Goal: Answer question/provide support: Share knowledge or assist other users

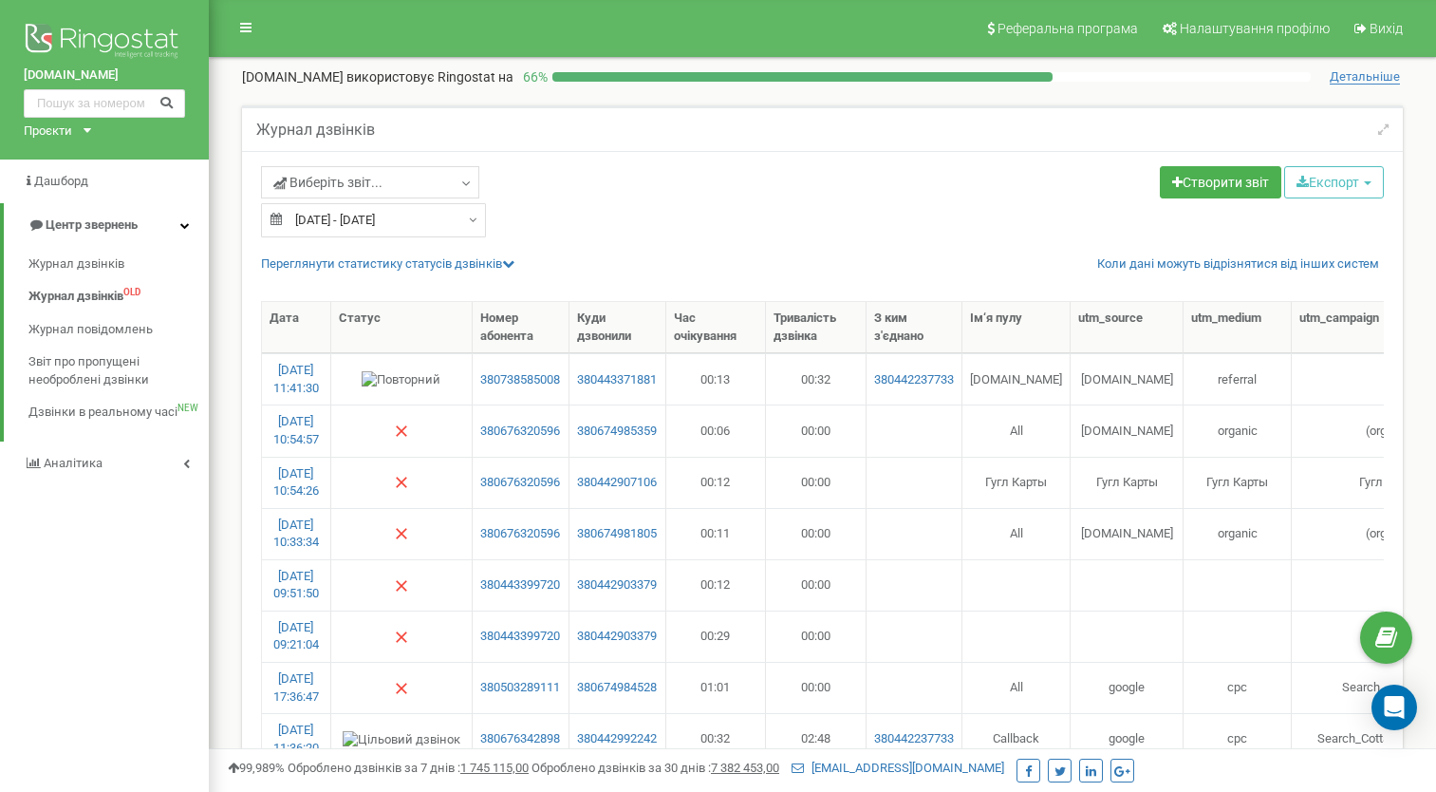
select select "50"
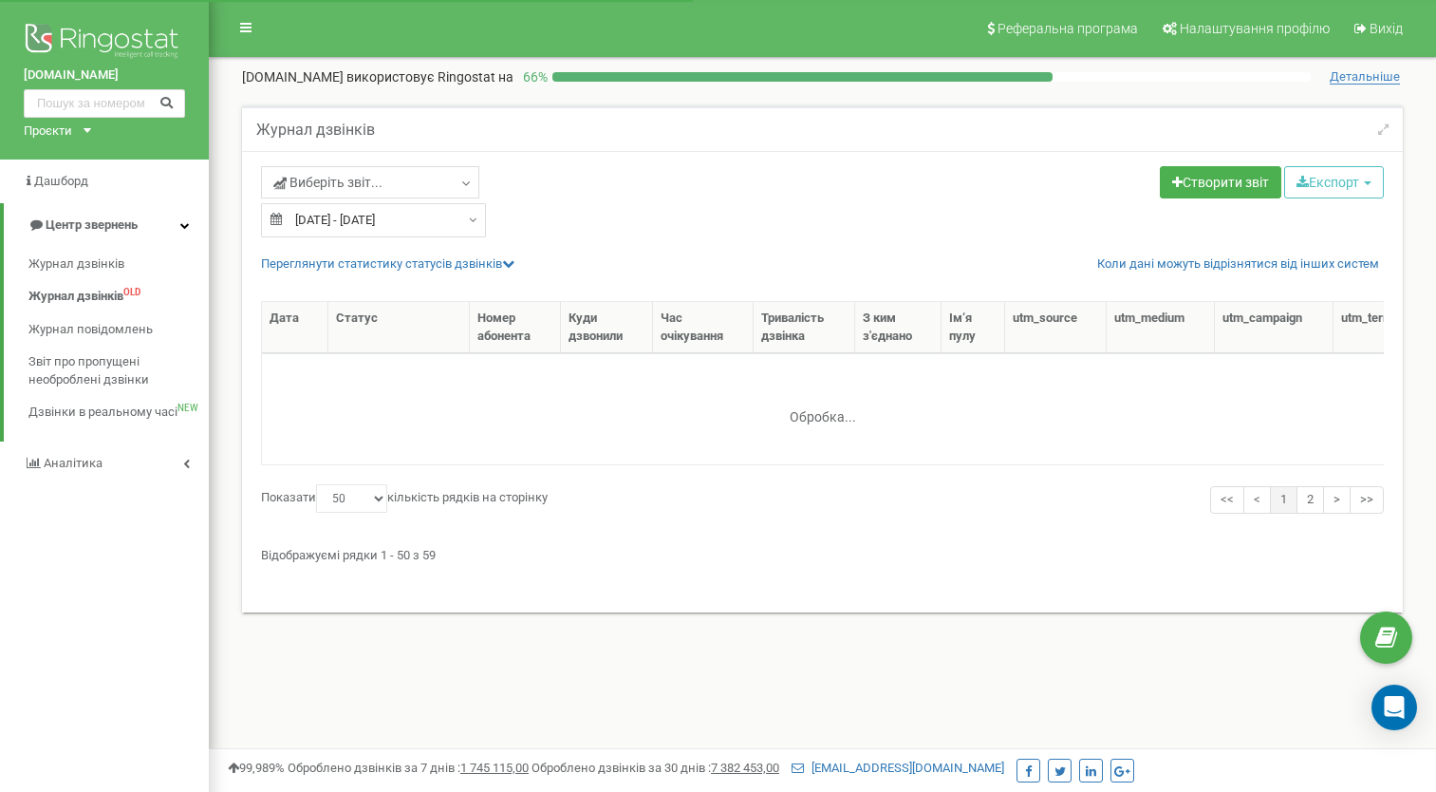
select select "50"
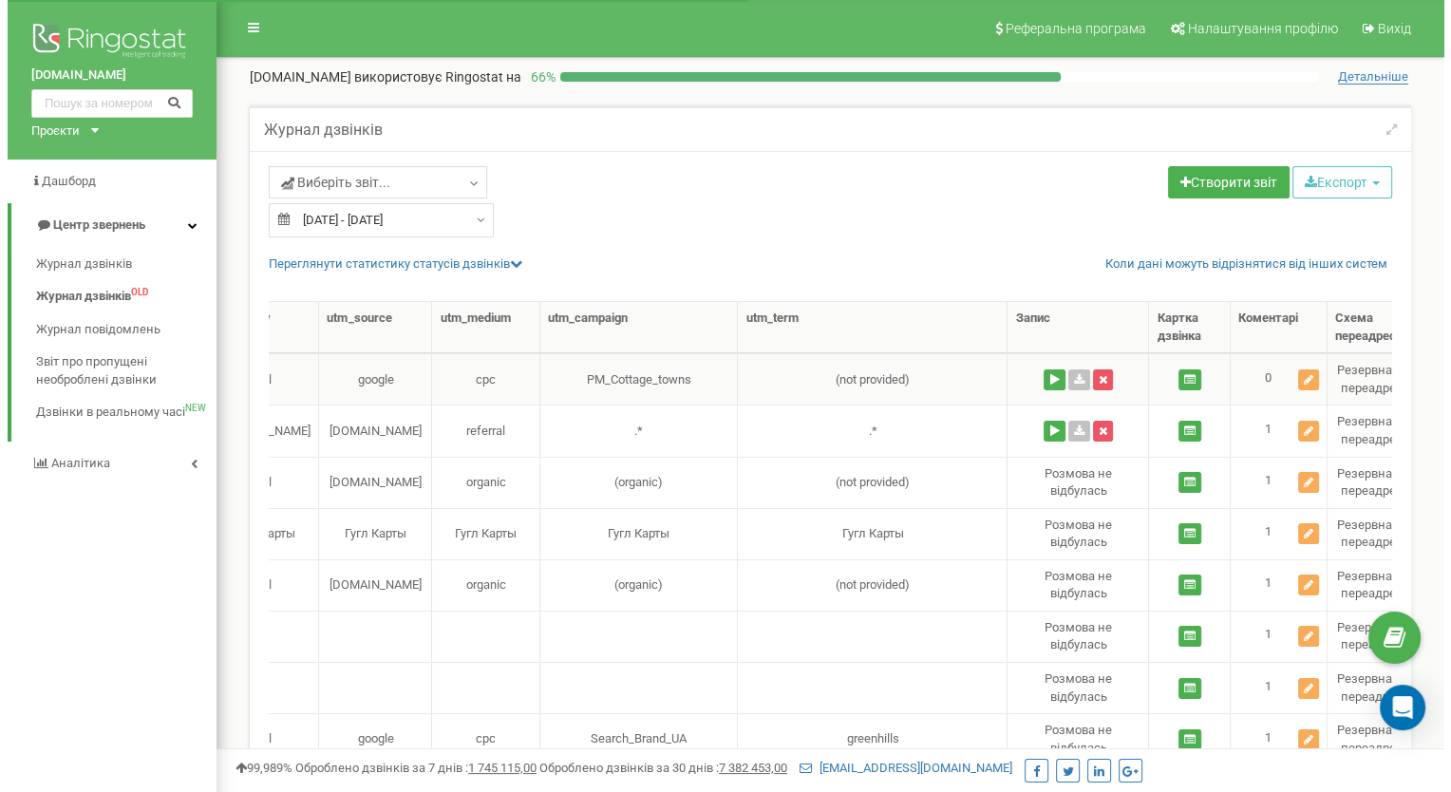
scroll to position [0, 815]
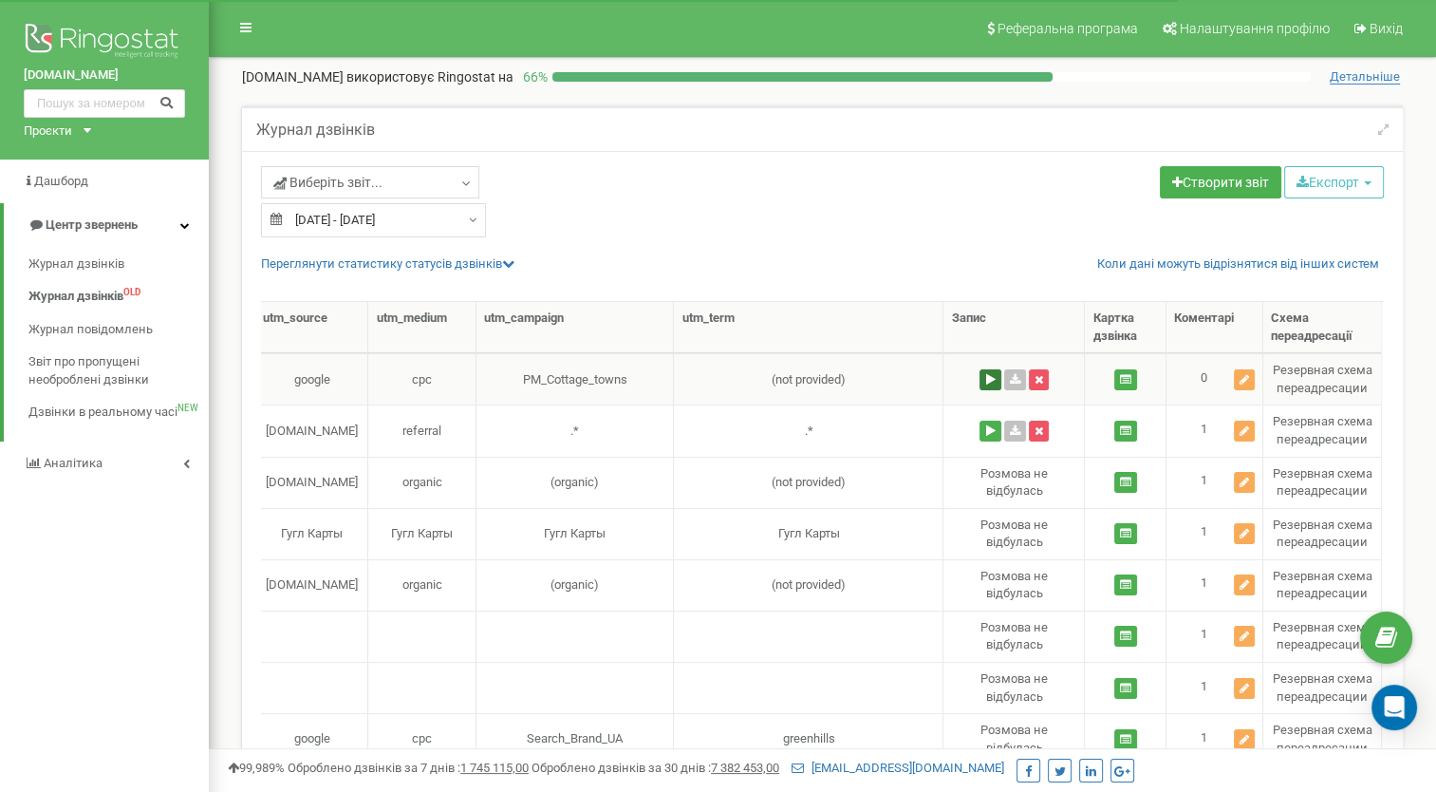
click at [987, 378] on button at bounding box center [991, 379] width 22 height 21
click at [1246, 376] on icon at bounding box center [1244, 379] width 9 height 11
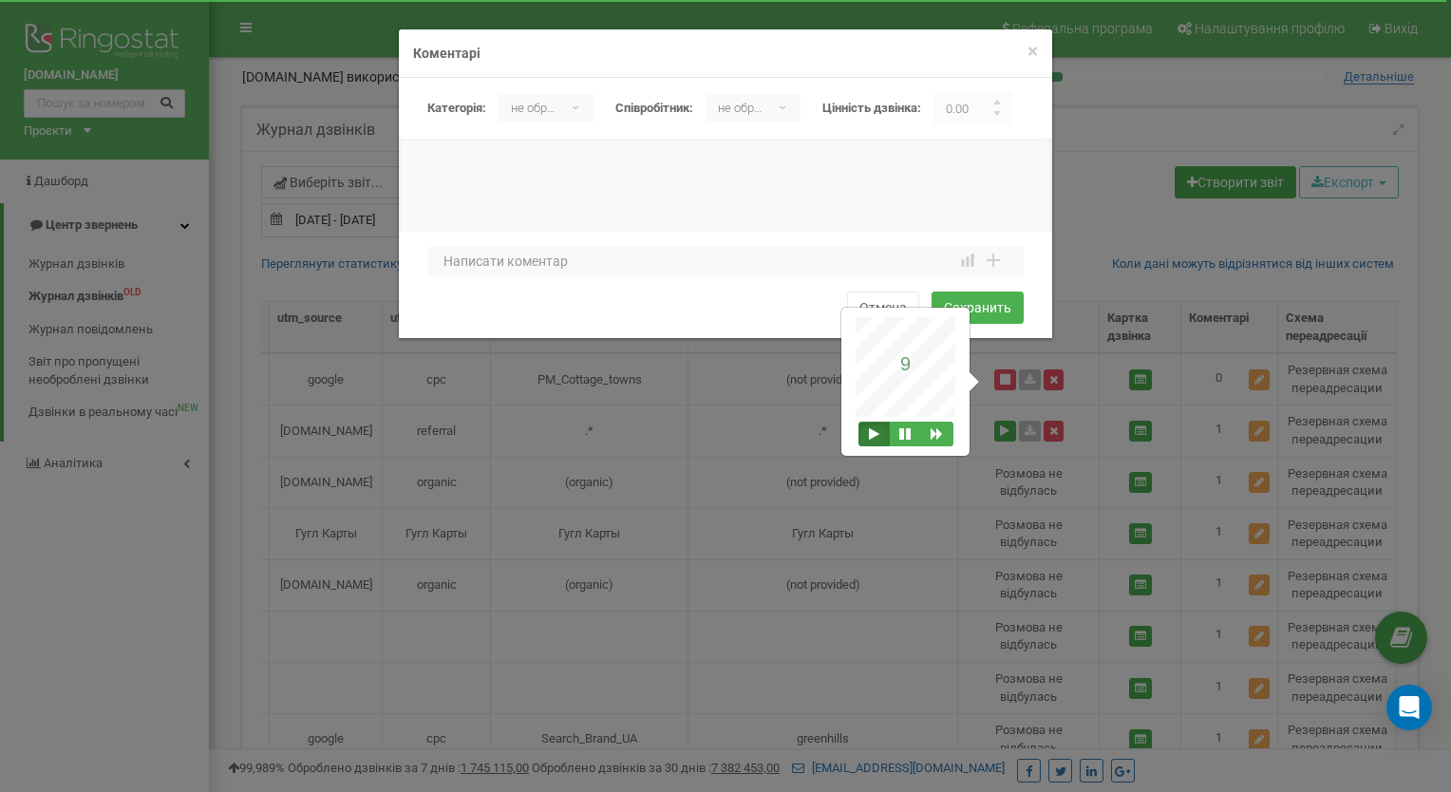
click at [577, 103] on b "▾" at bounding box center [579, 108] width 28 height 28
click at [539, 208] on li "Целевой" at bounding box center [549, 211] width 103 height 30
click at [1002, 103] on input "button" at bounding box center [997, 104] width 9 height 9
type input "1.00"
click at [453, 260] on textarea at bounding box center [725, 261] width 596 height 30
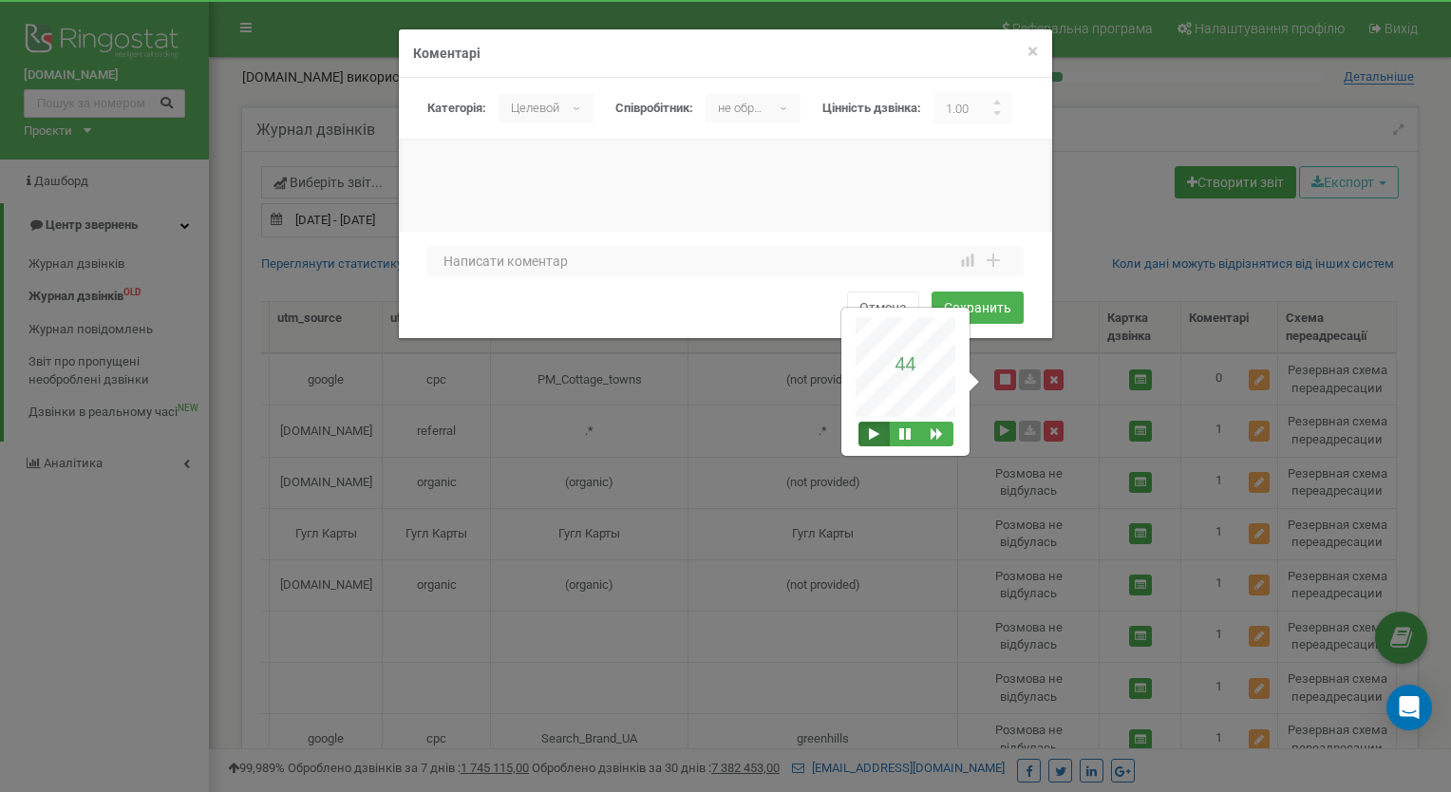
click at [577, 107] on div "Целевой ▾" at bounding box center [545, 108] width 95 height 28
click at [536, 209] on li "Целевой" at bounding box center [549, 211] width 103 height 30
click at [473, 259] on textarea at bounding box center [725, 261] width 596 height 30
type textarea "W"
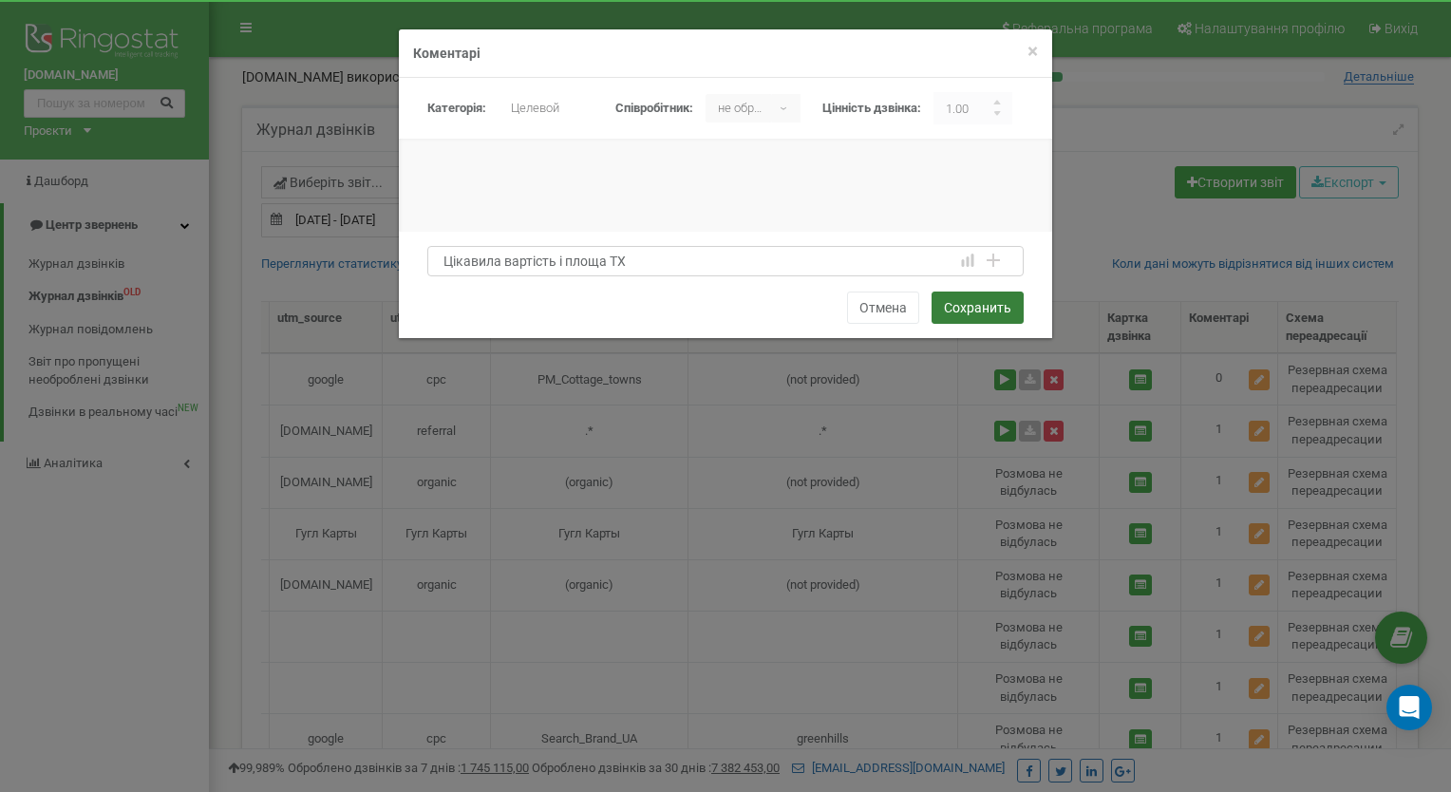
type textarea "Цікавила вартість і площа ТХ"
click at [976, 306] on button "Сохранить" at bounding box center [977, 307] width 92 height 32
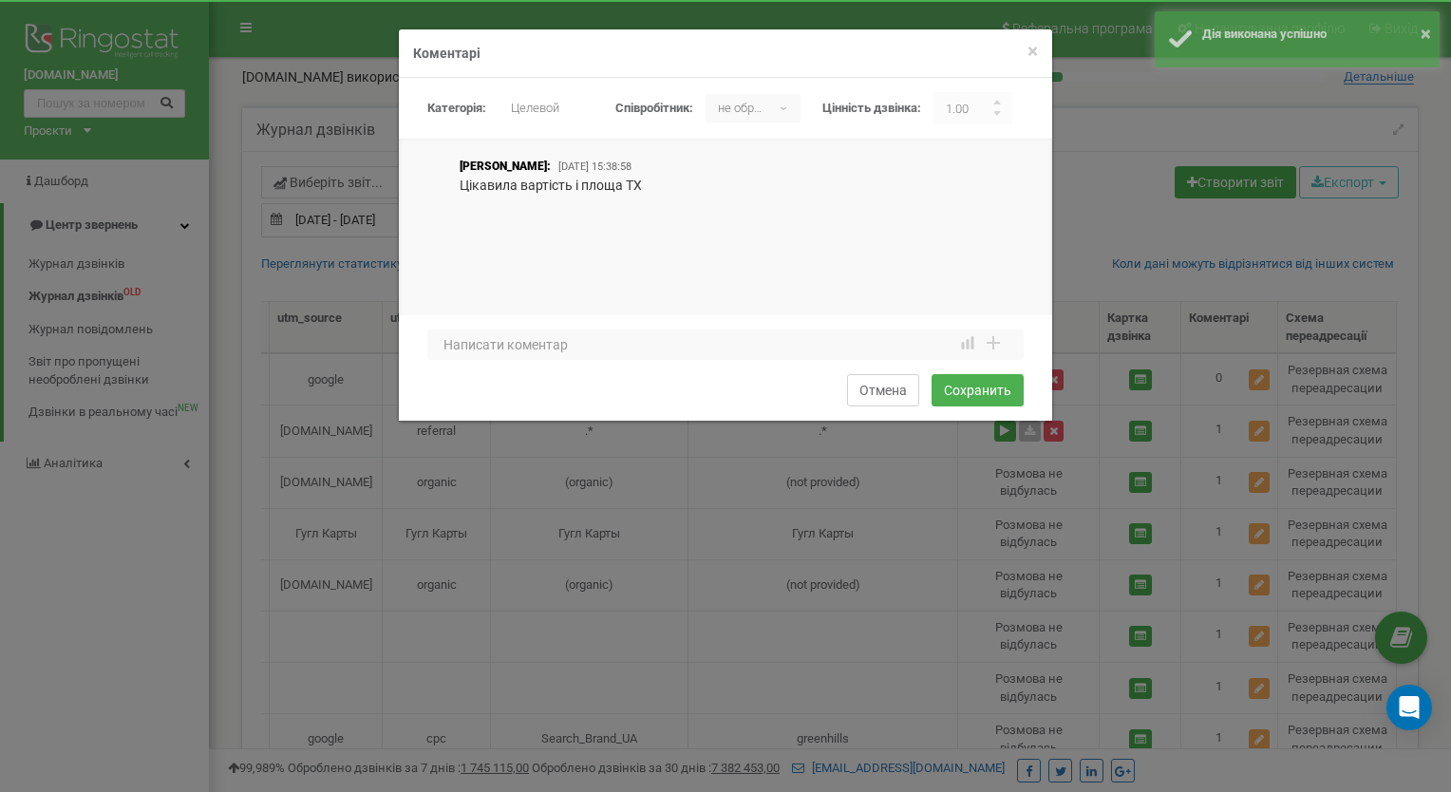
click at [895, 390] on button "Отмена" at bounding box center [883, 390] width 72 height 32
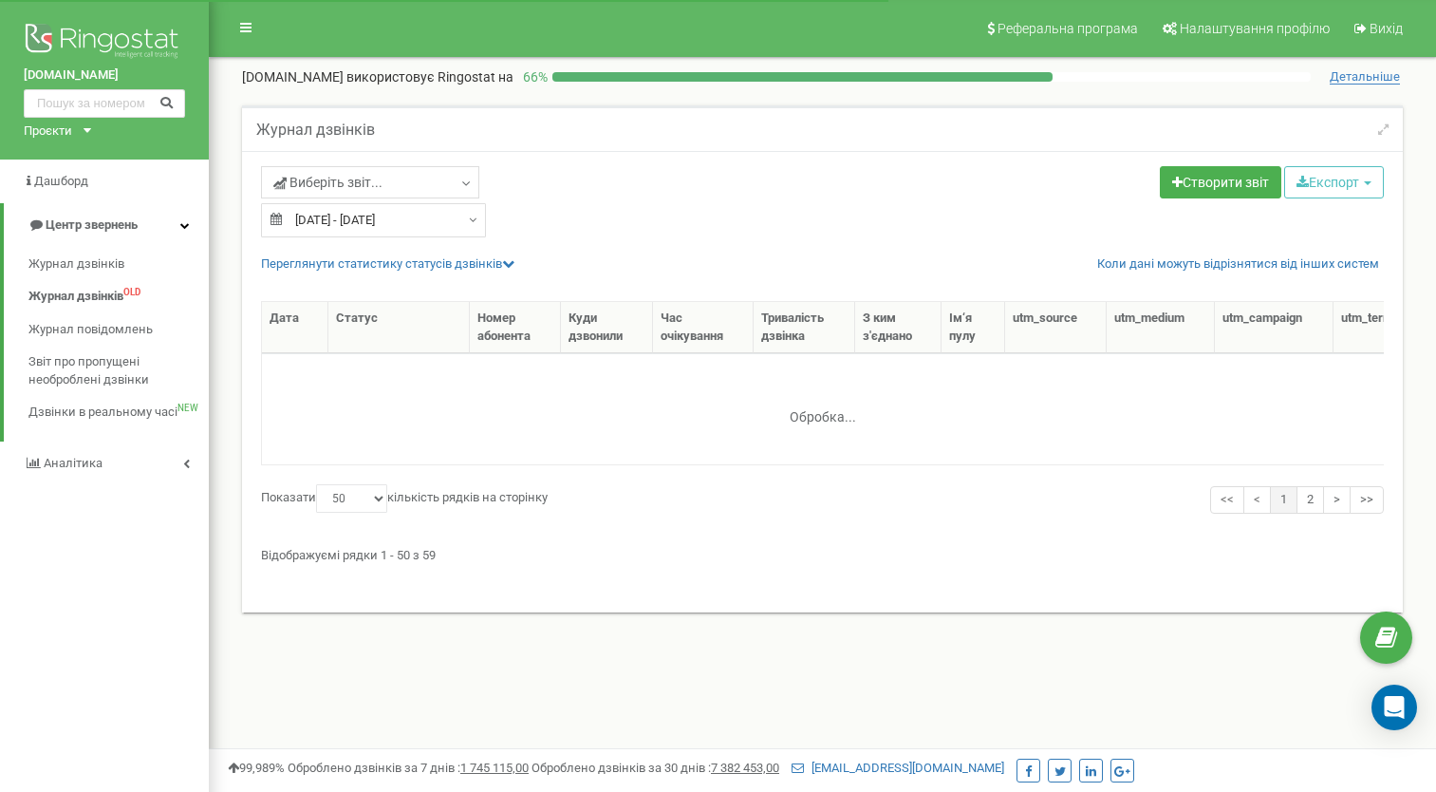
select select "50"
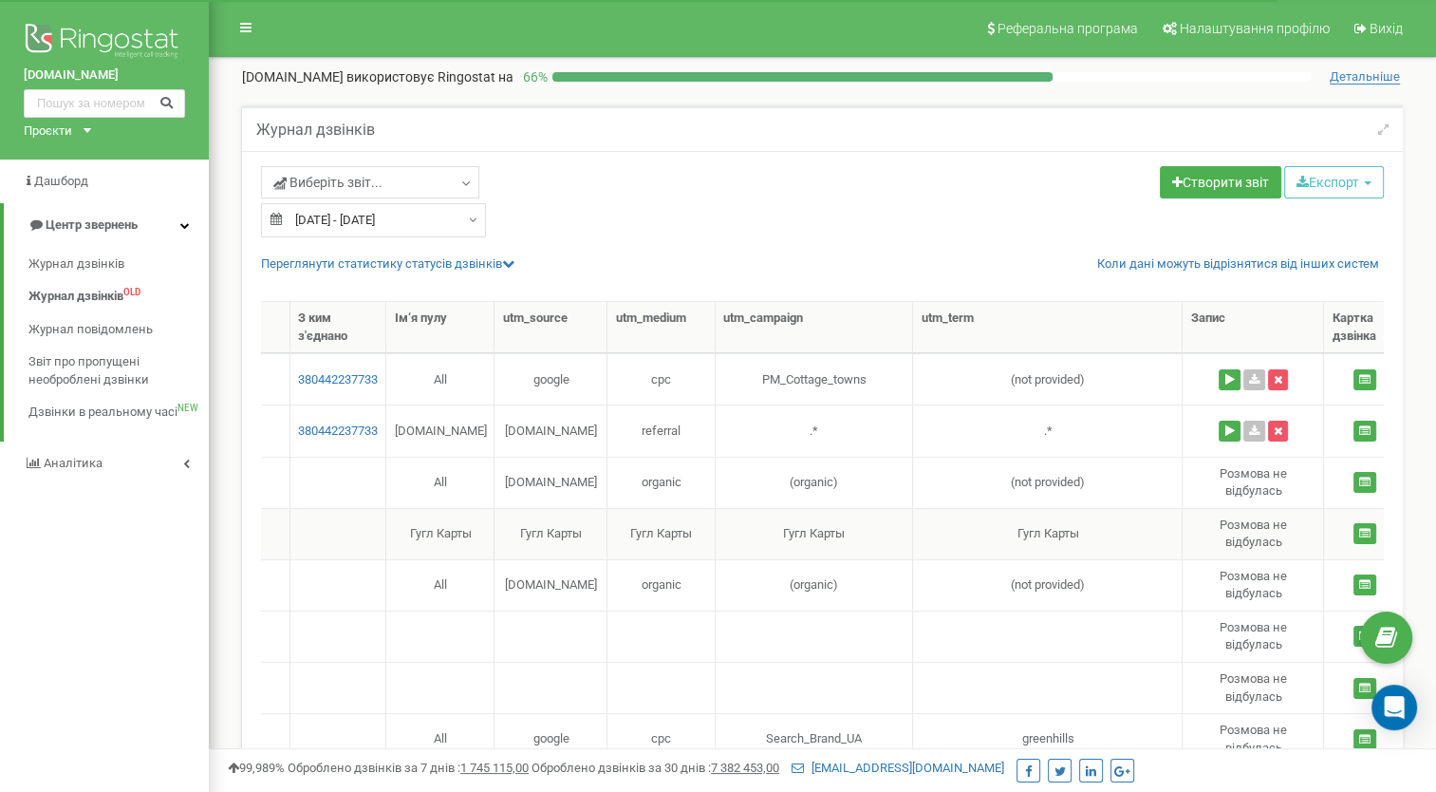
scroll to position [0, 573]
